Goal: Download file/media

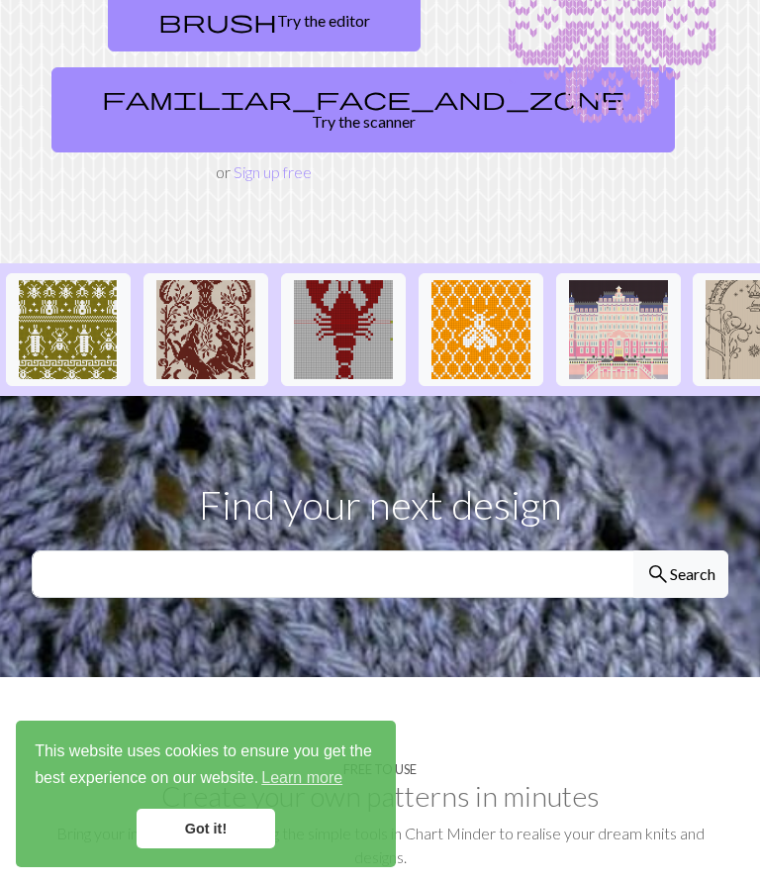
scroll to position [224, 0]
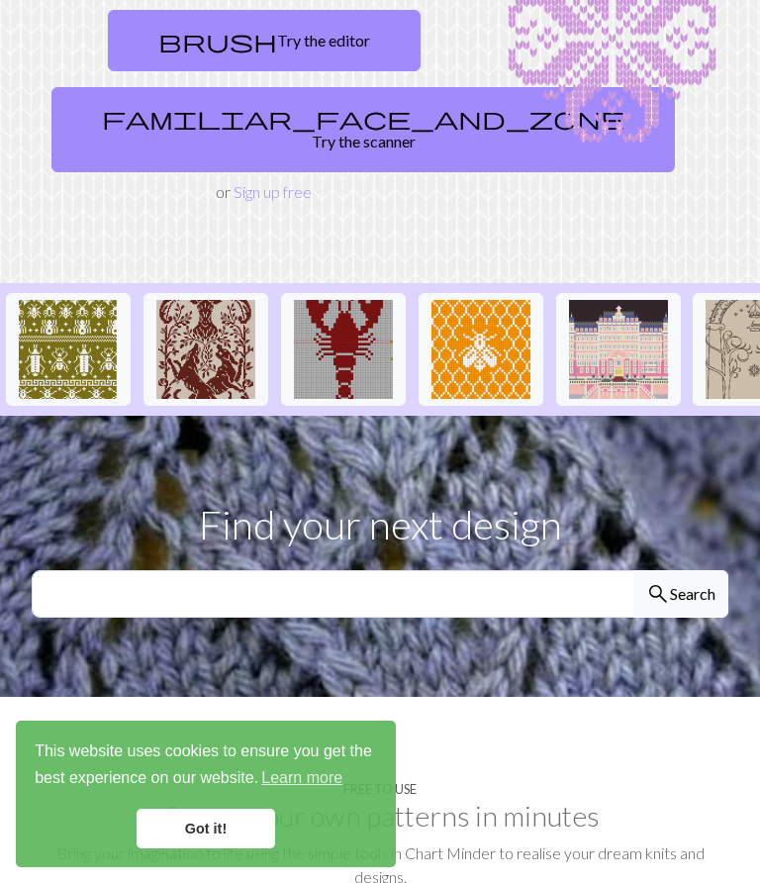
click at [251, 147] on link "familiar_face_and_zone Try the scanner" at bounding box center [363, 129] width 624 height 85
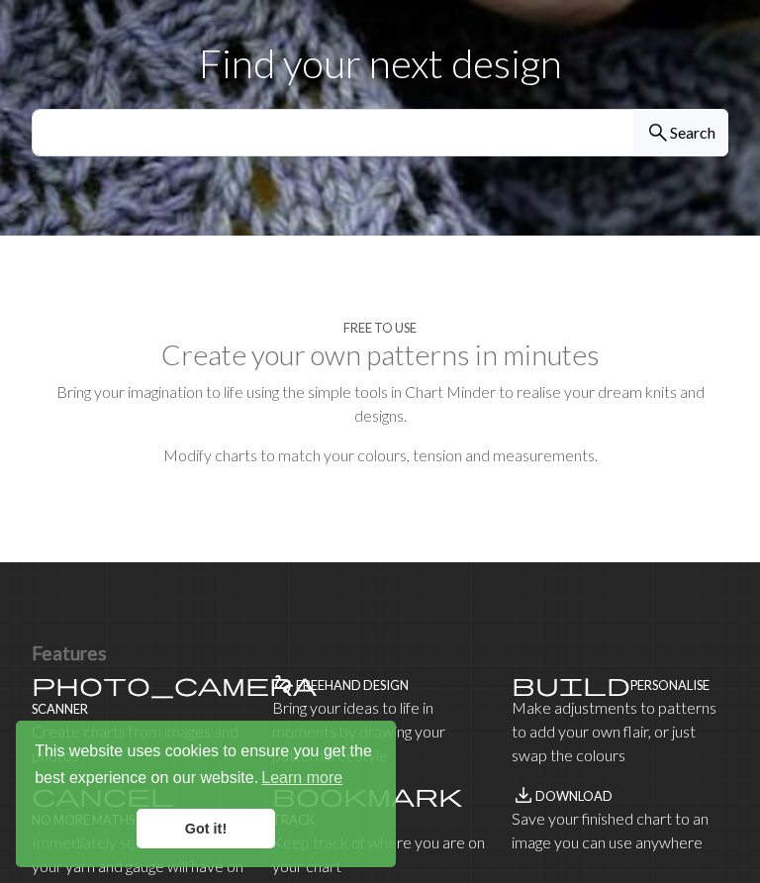
scroll to position [574, 0]
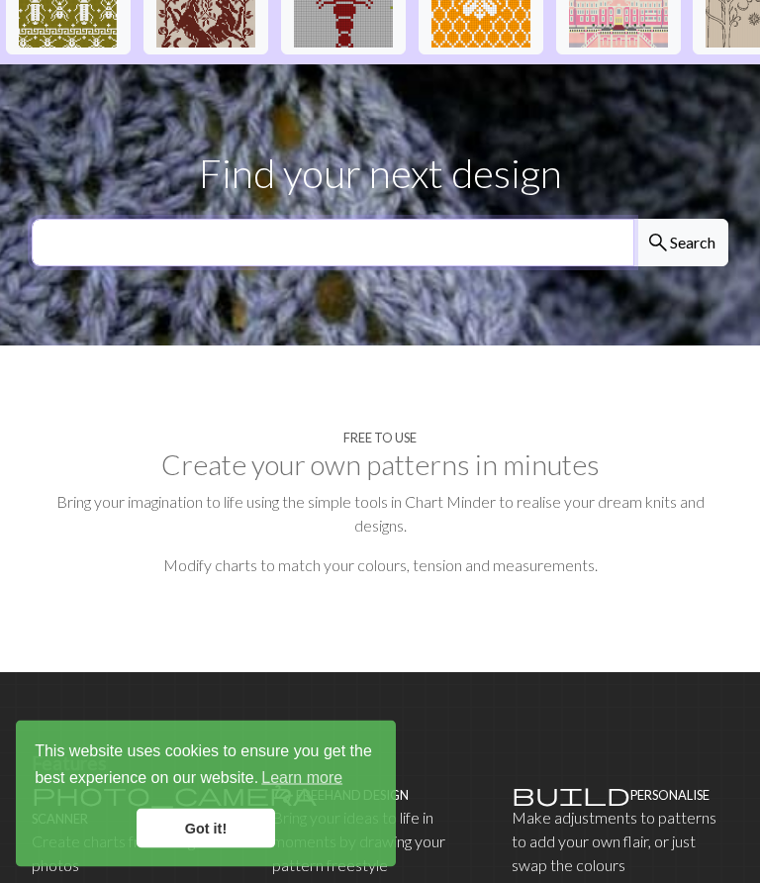
click at [97, 220] on input "text" at bounding box center [333, 244] width 603 height 48
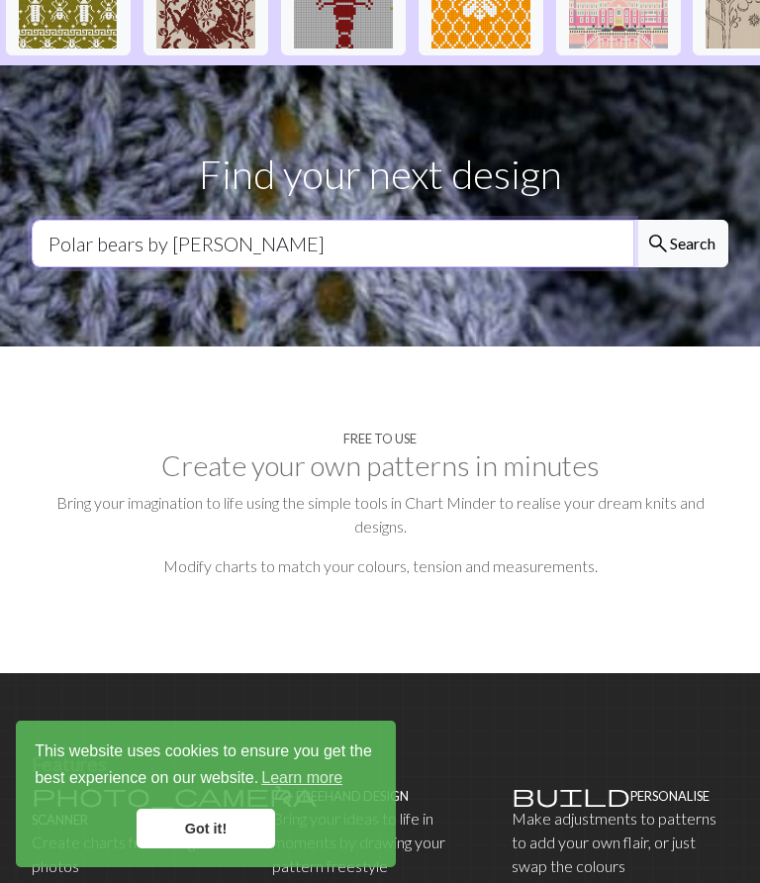
type input "Polar bears by [PERSON_NAME]"
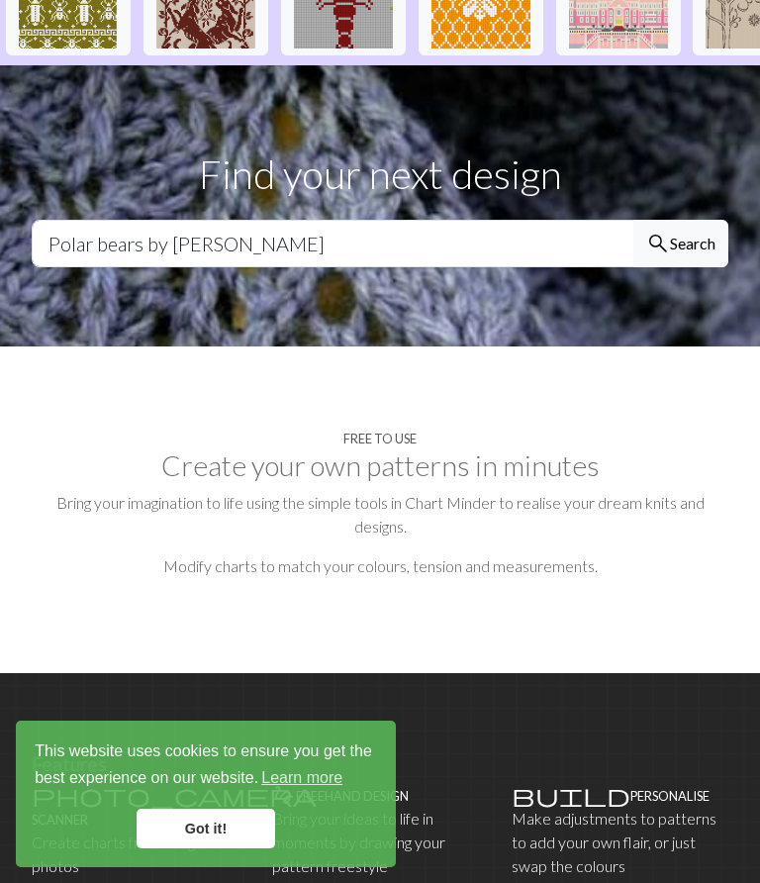
click at [690, 220] on button "search Search" at bounding box center [680, 244] width 95 height 48
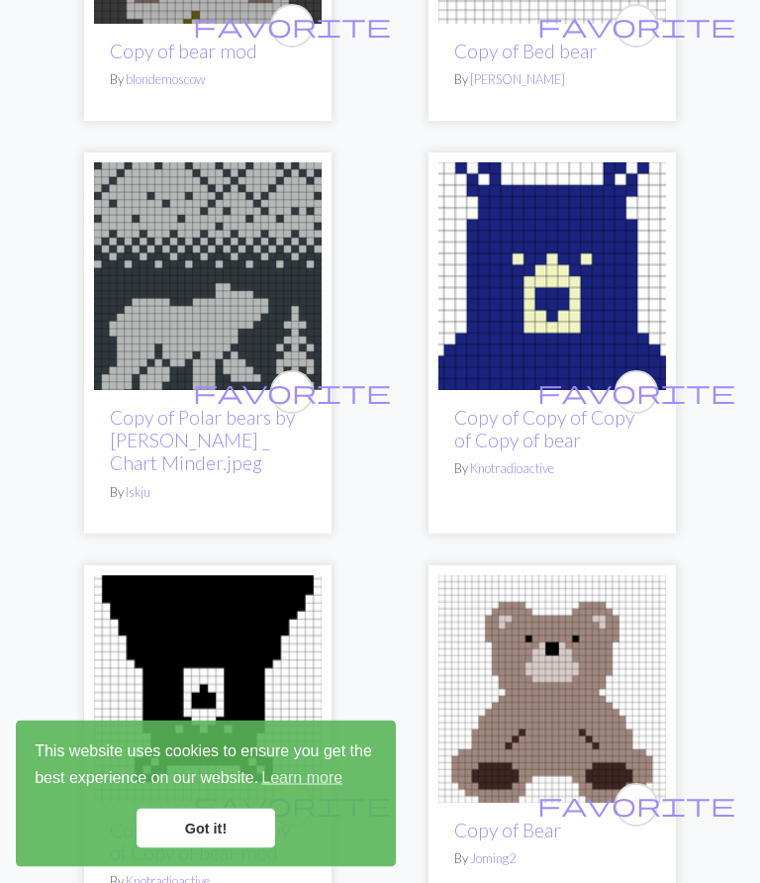
scroll to position [2867, 0]
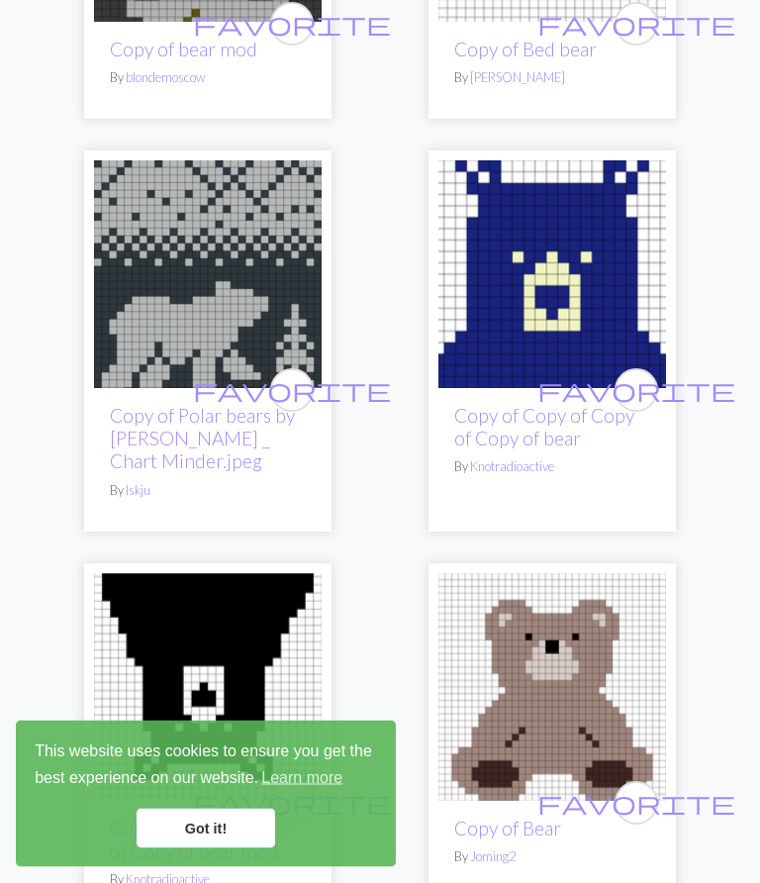
click at [200, 241] on img at bounding box center [208, 275] width 228 height 228
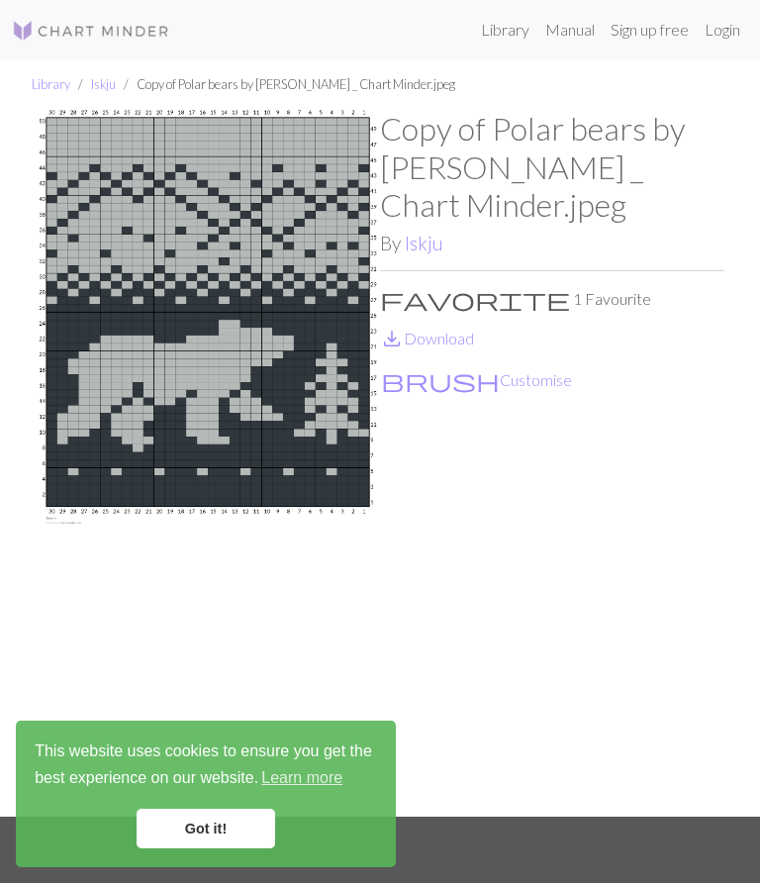
click at [440, 329] on link "save_alt Download" at bounding box center [427, 338] width 94 height 19
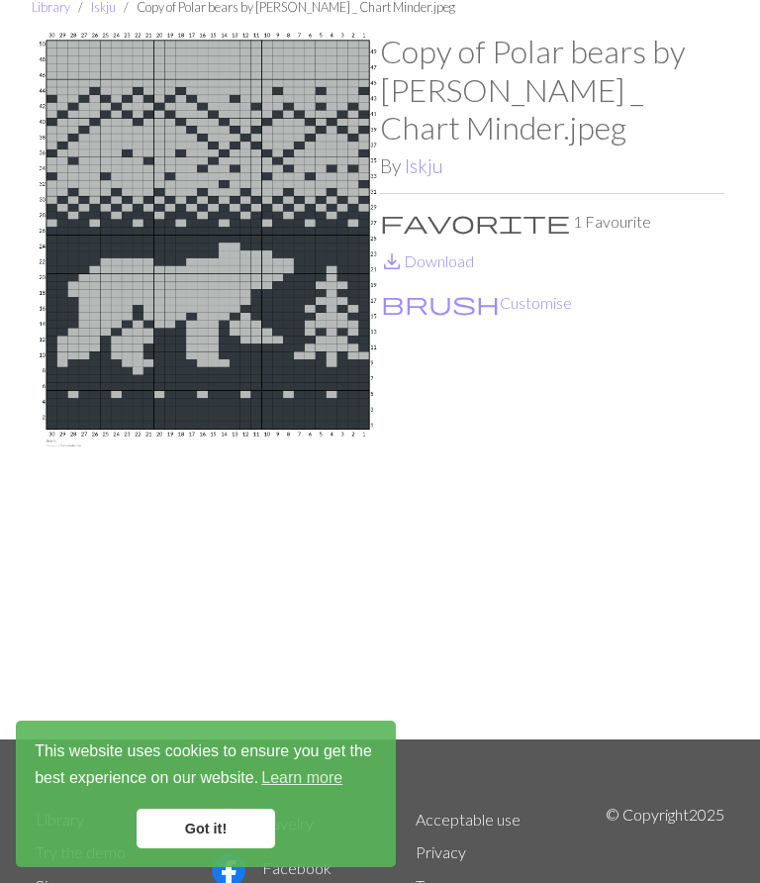
click at [190, 814] on link "Got it!" at bounding box center [206, 829] width 139 height 40
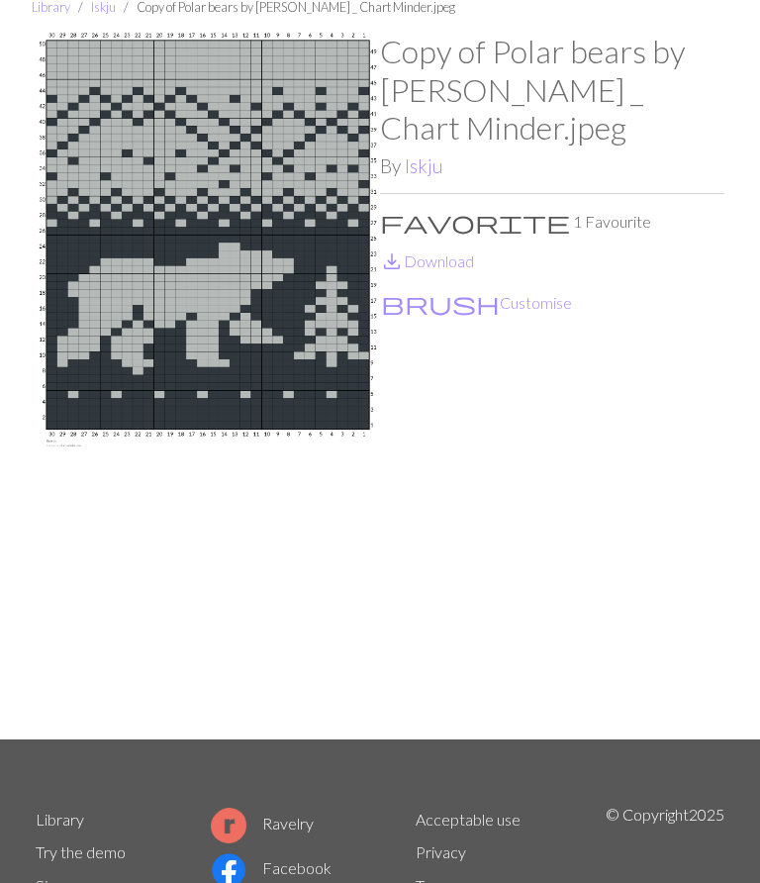
click at [425, 251] on link "save_alt Download" at bounding box center [427, 260] width 94 height 19
click at [519, 505] on div "Copy of Polar bears by [PERSON_NAME] _ Chart Minder.jpeg By Iskju favorite 1 Fa…" at bounding box center [552, 386] width 344 height 707
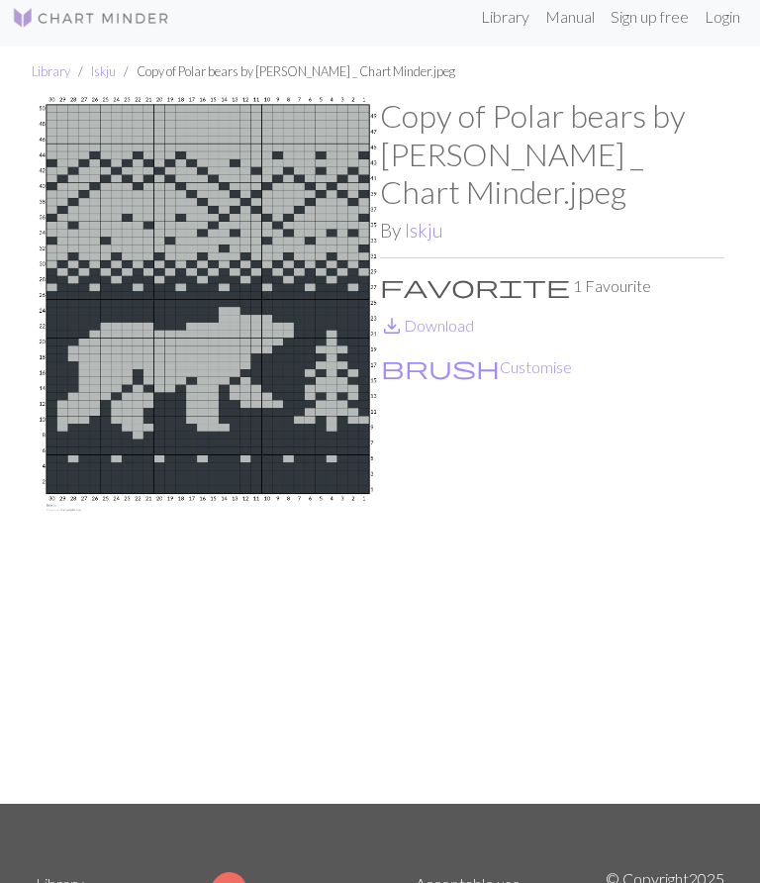
scroll to position [0, 0]
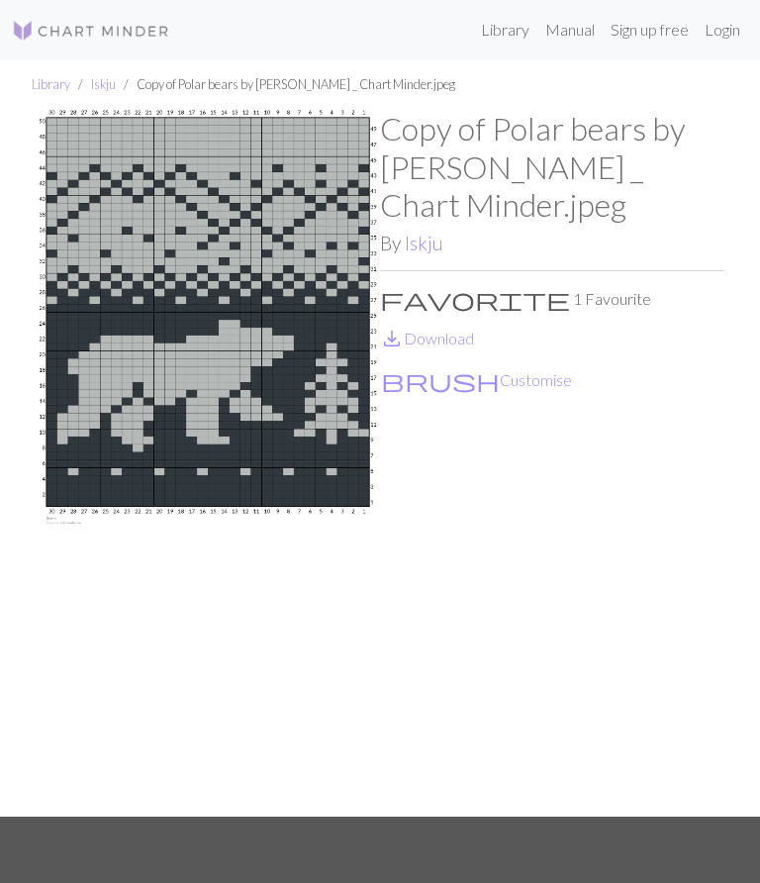
click at [415, 329] on link "save_alt Download" at bounding box center [427, 338] width 94 height 19
